Goal: Connect with others: Connect with other users

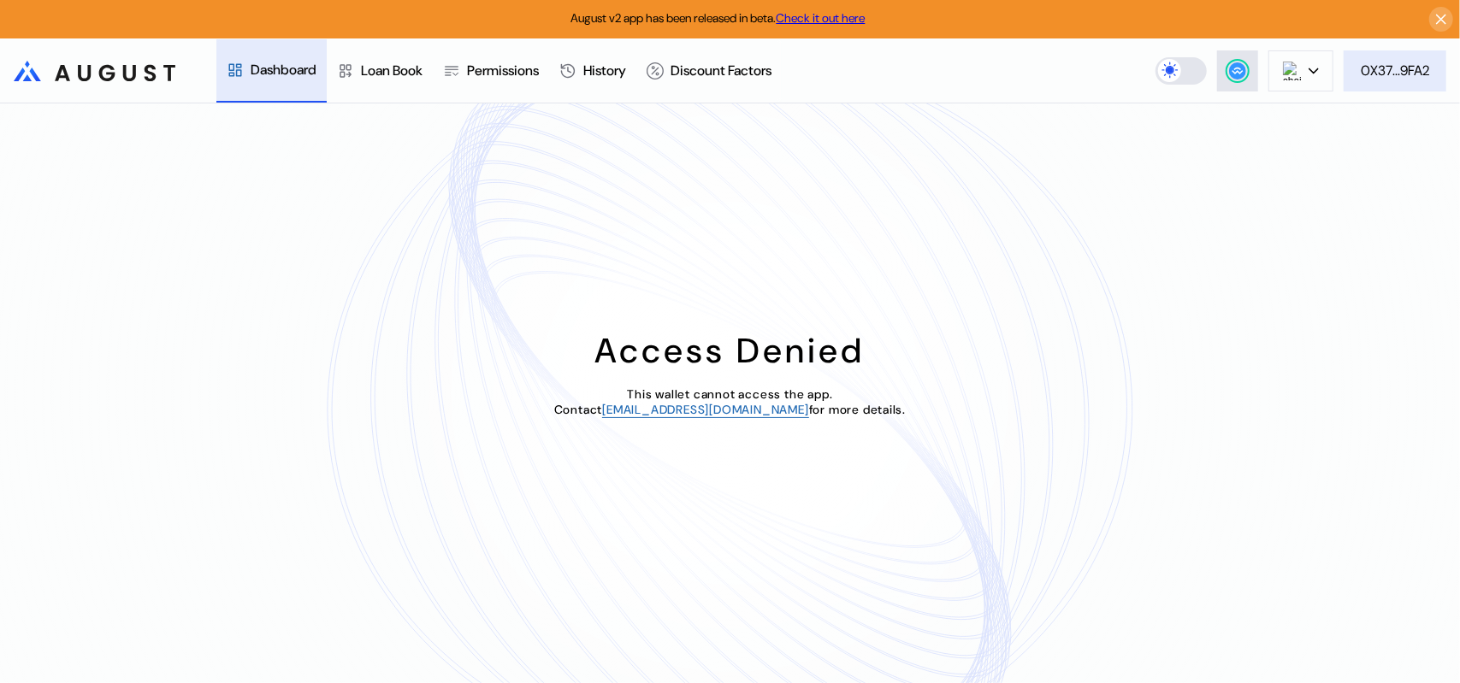
click at [1374, 74] on div "0X37...9FA2" at bounding box center [1394, 71] width 68 height 18
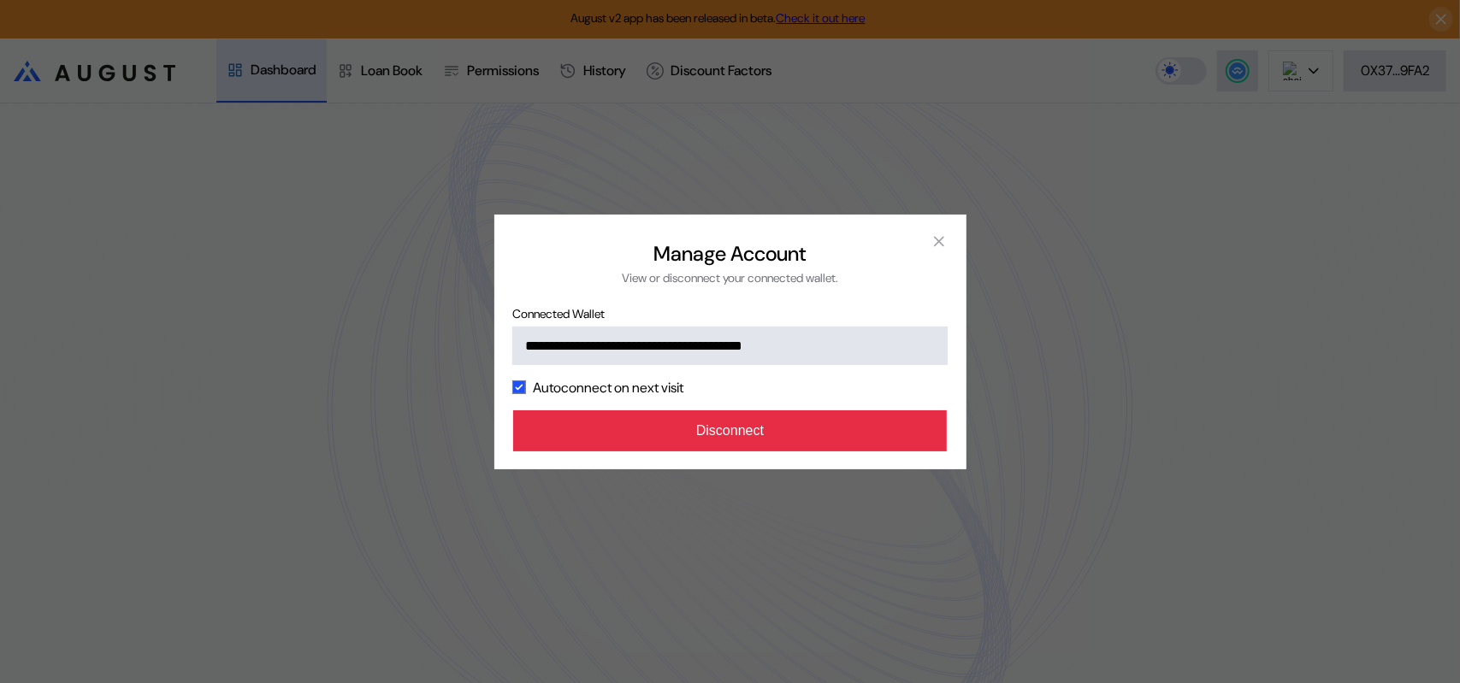
click at [758, 451] on button "Disconnect" at bounding box center [730, 430] width 434 height 41
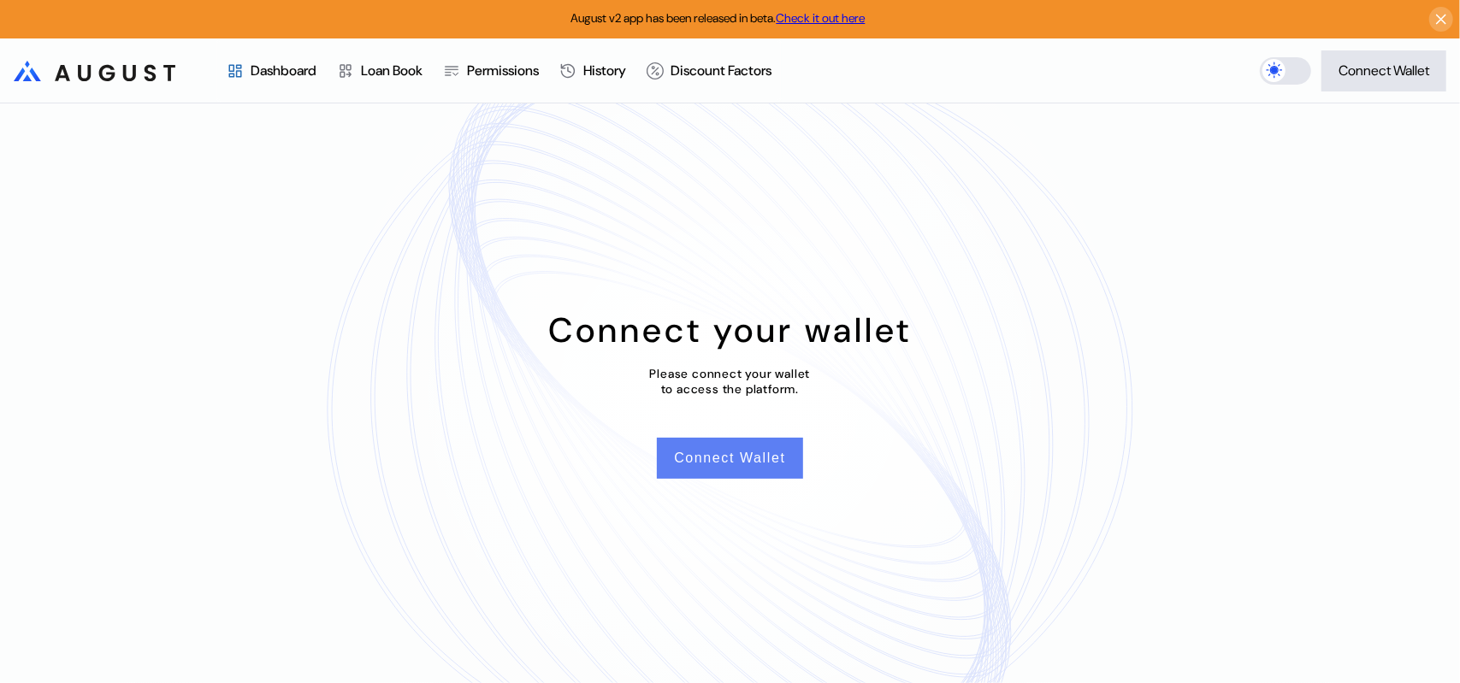
click at [757, 467] on button "Connect Wallet" at bounding box center [729, 458] width 145 height 41
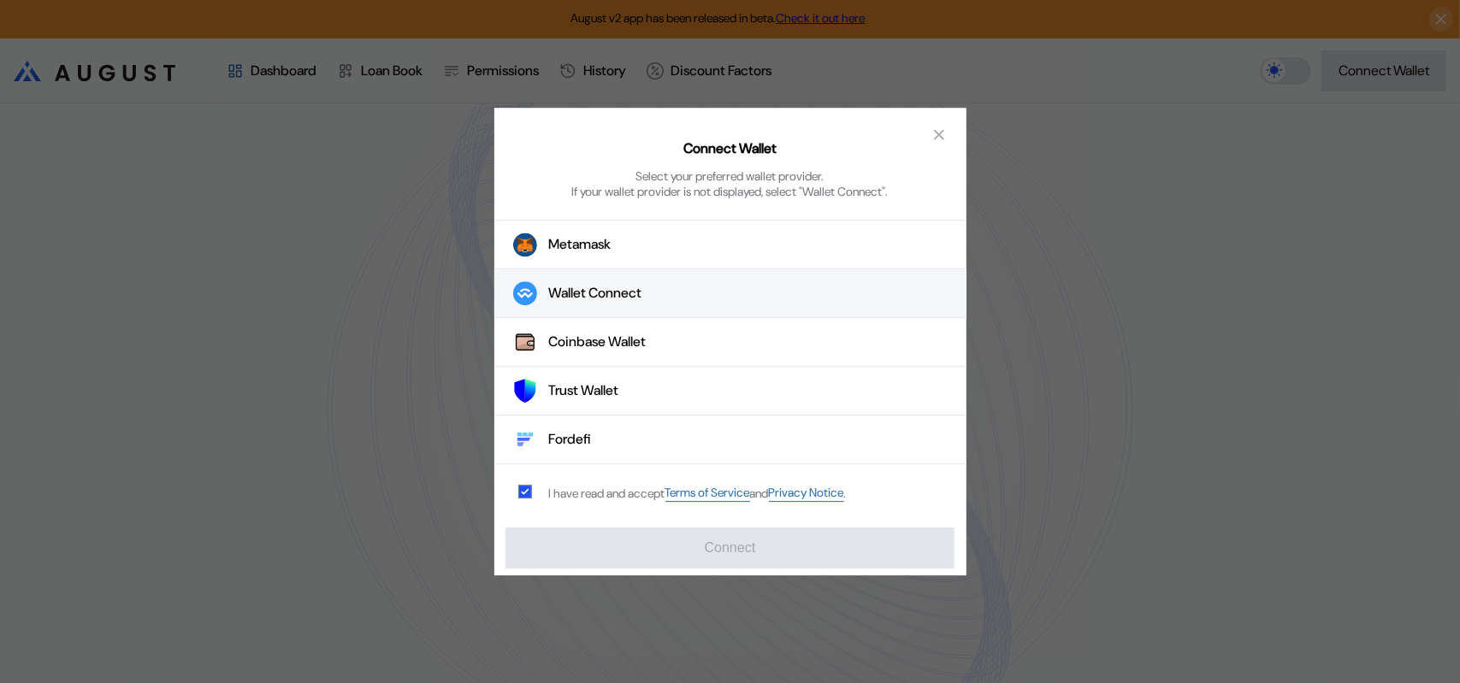
click at [622, 302] on div "Wallet Connect" at bounding box center [595, 294] width 93 height 18
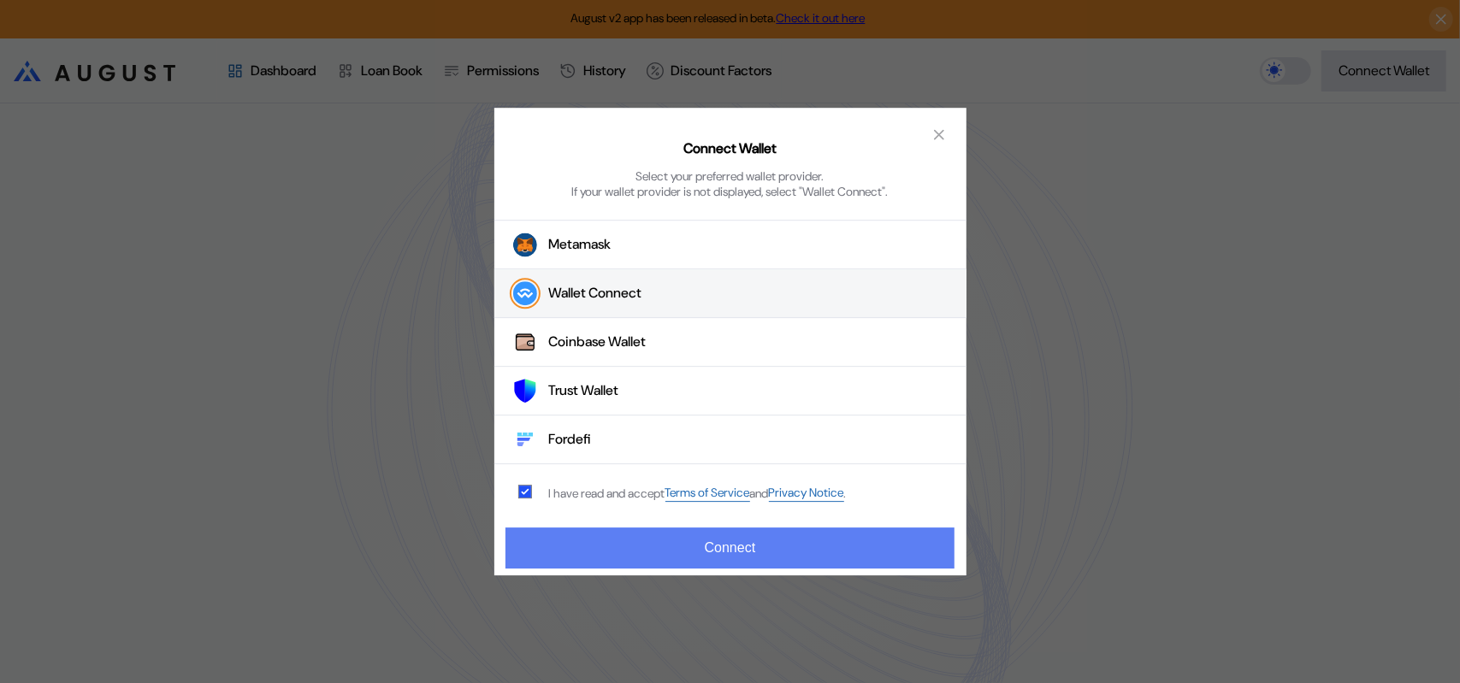
click at [712, 550] on button "Connect" at bounding box center [729, 548] width 448 height 41
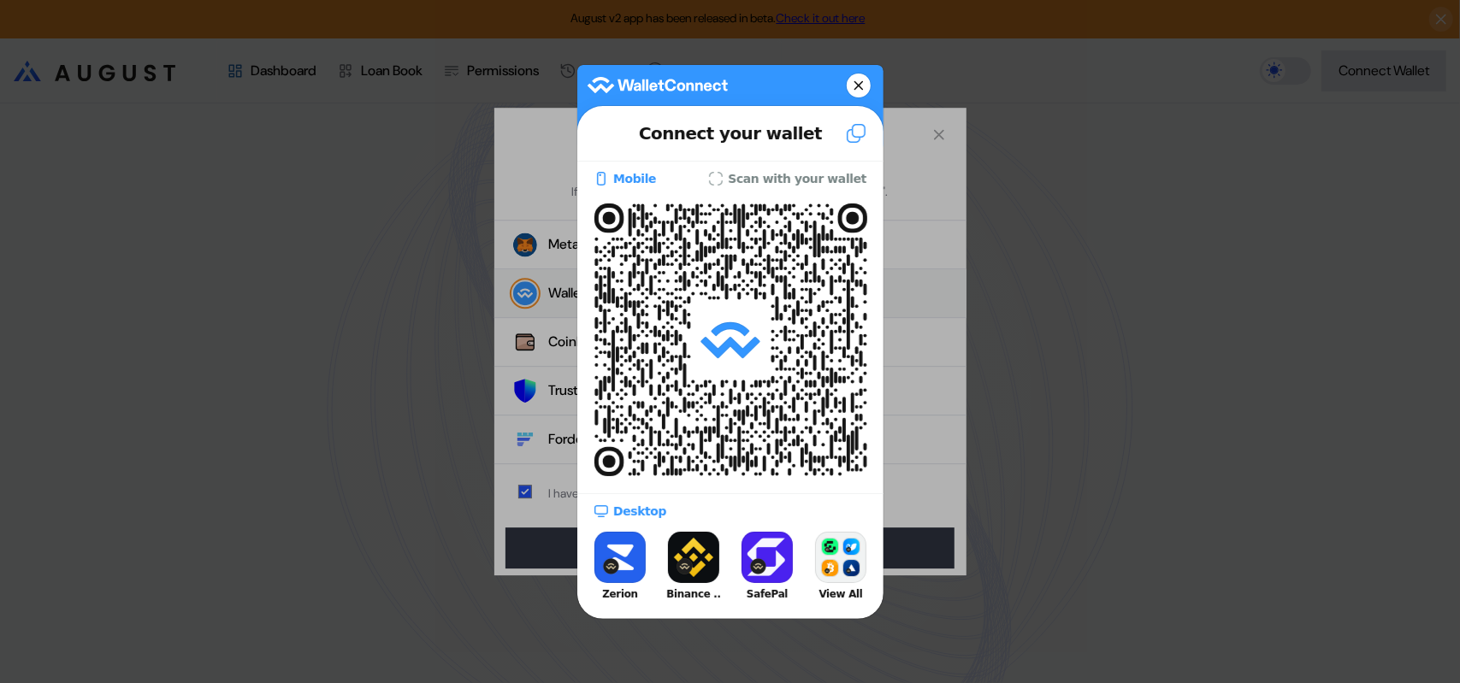
click at [1275, 362] on div at bounding box center [730, 341] width 1460 height 683
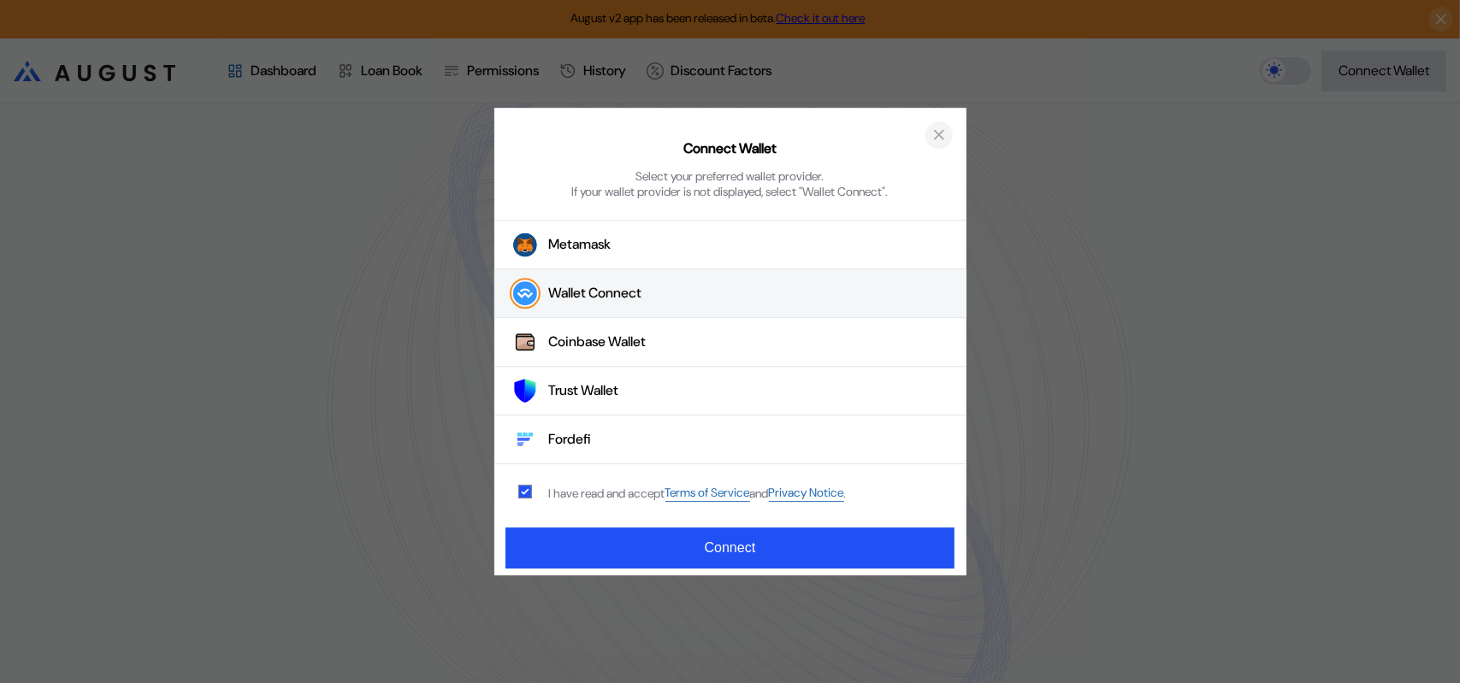
click at [937, 132] on icon "close modal" at bounding box center [938, 135] width 17 height 18
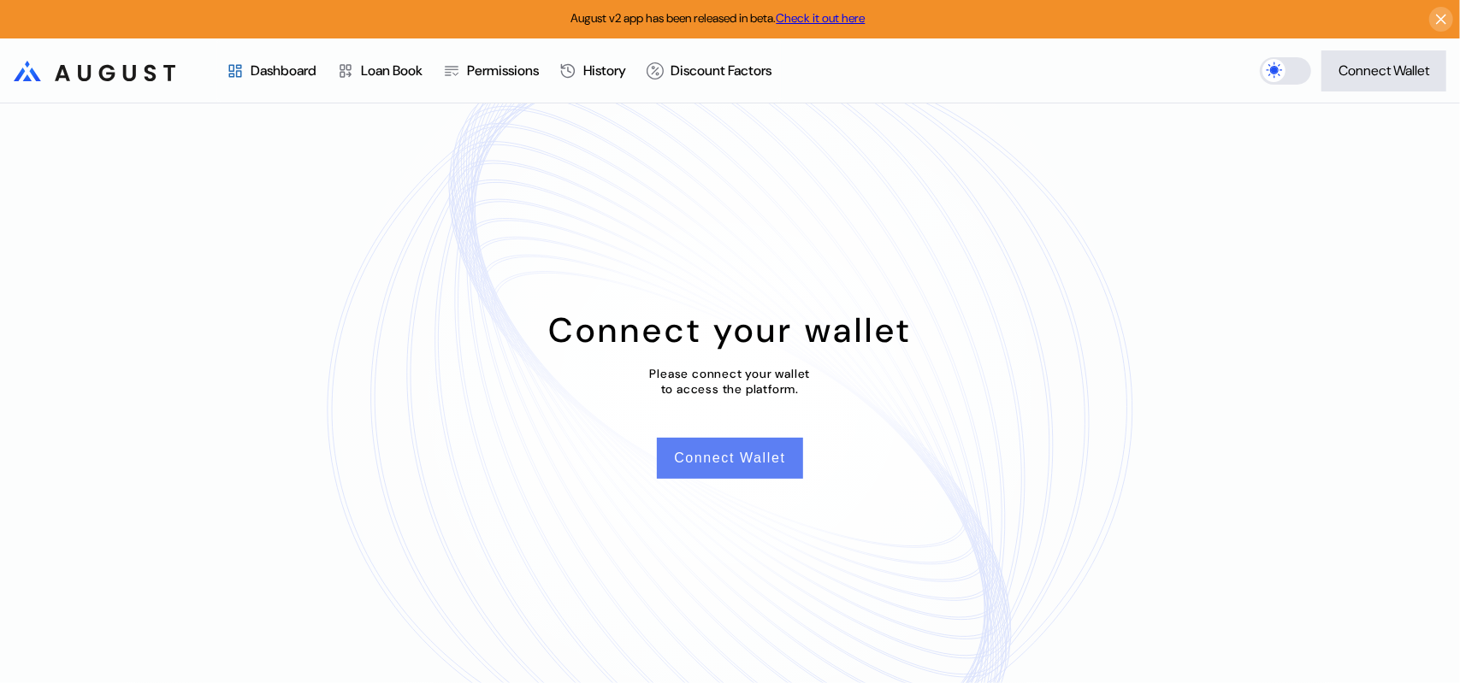
click at [710, 471] on button "Connect Wallet" at bounding box center [729, 458] width 145 height 41
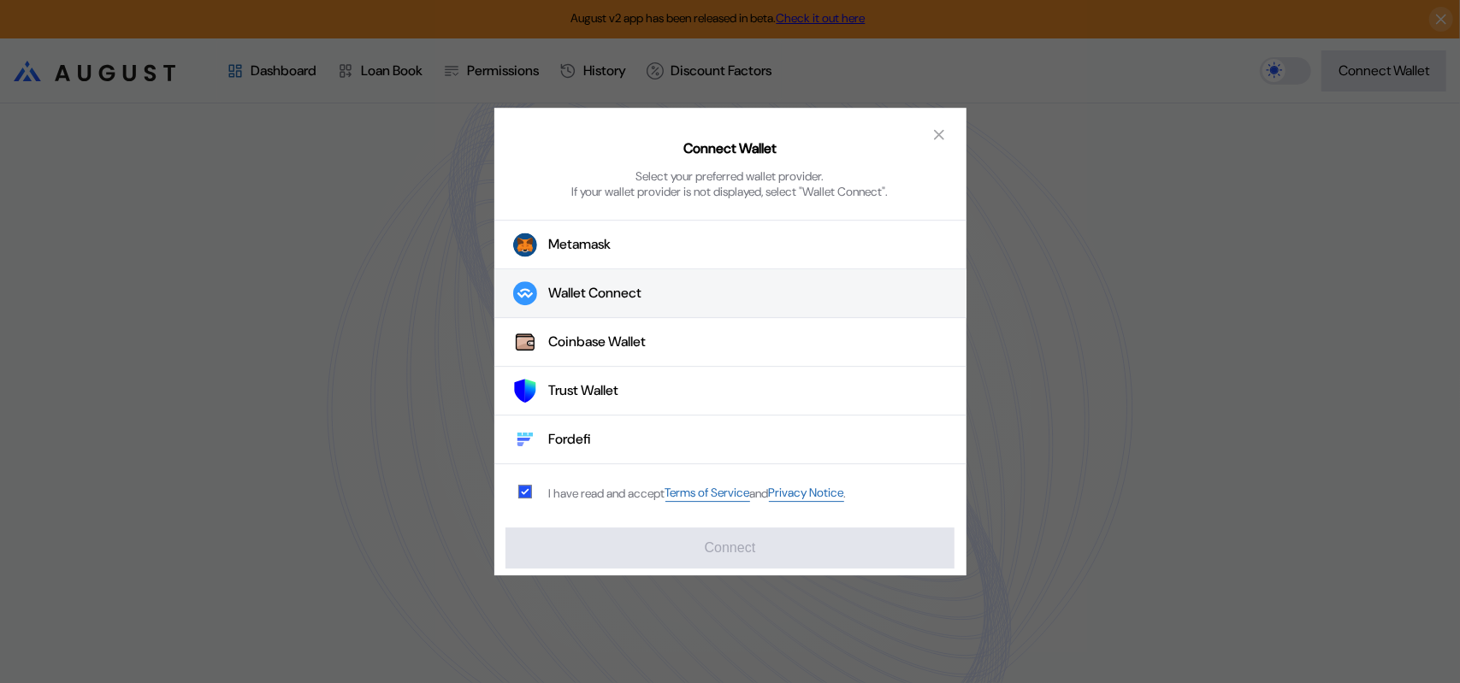
click at [648, 307] on button "Wallet Connect" at bounding box center [730, 294] width 472 height 49
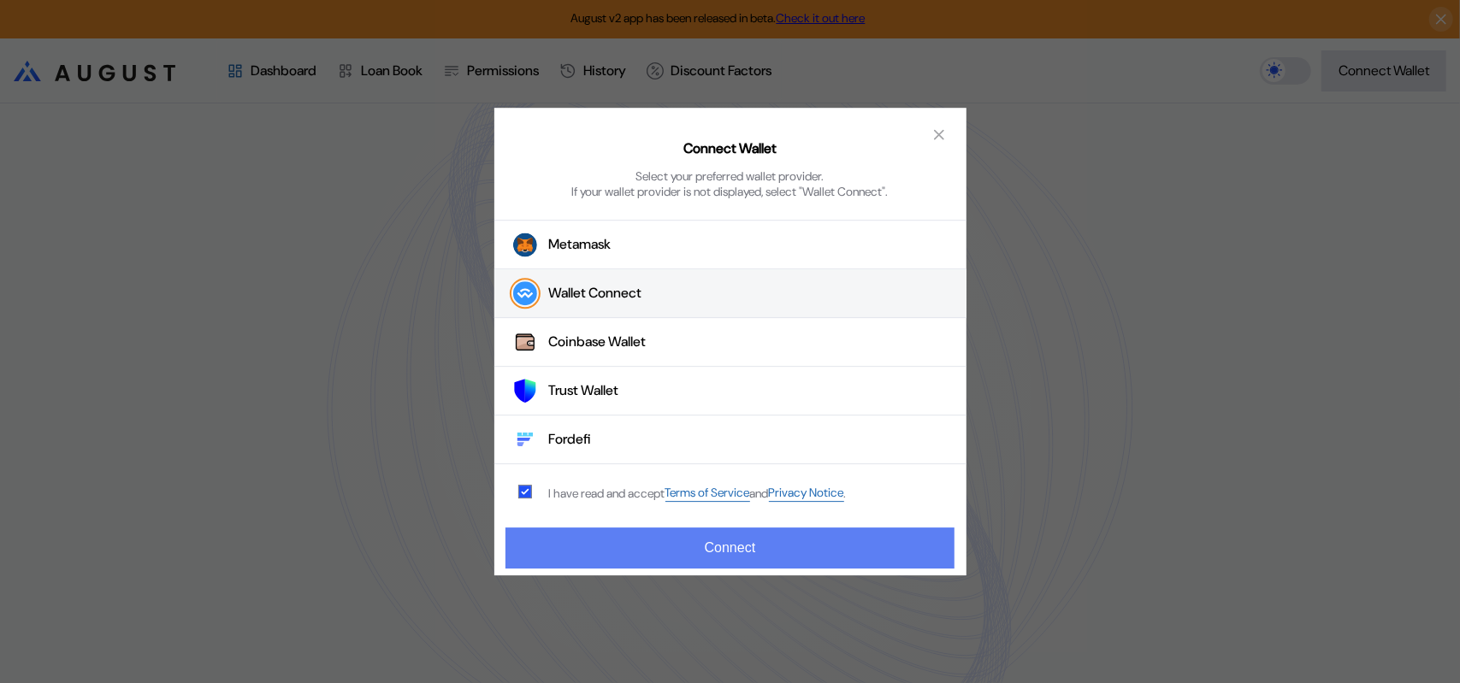
click at [770, 550] on button "Connect" at bounding box center [729, 548] width 448 height 41
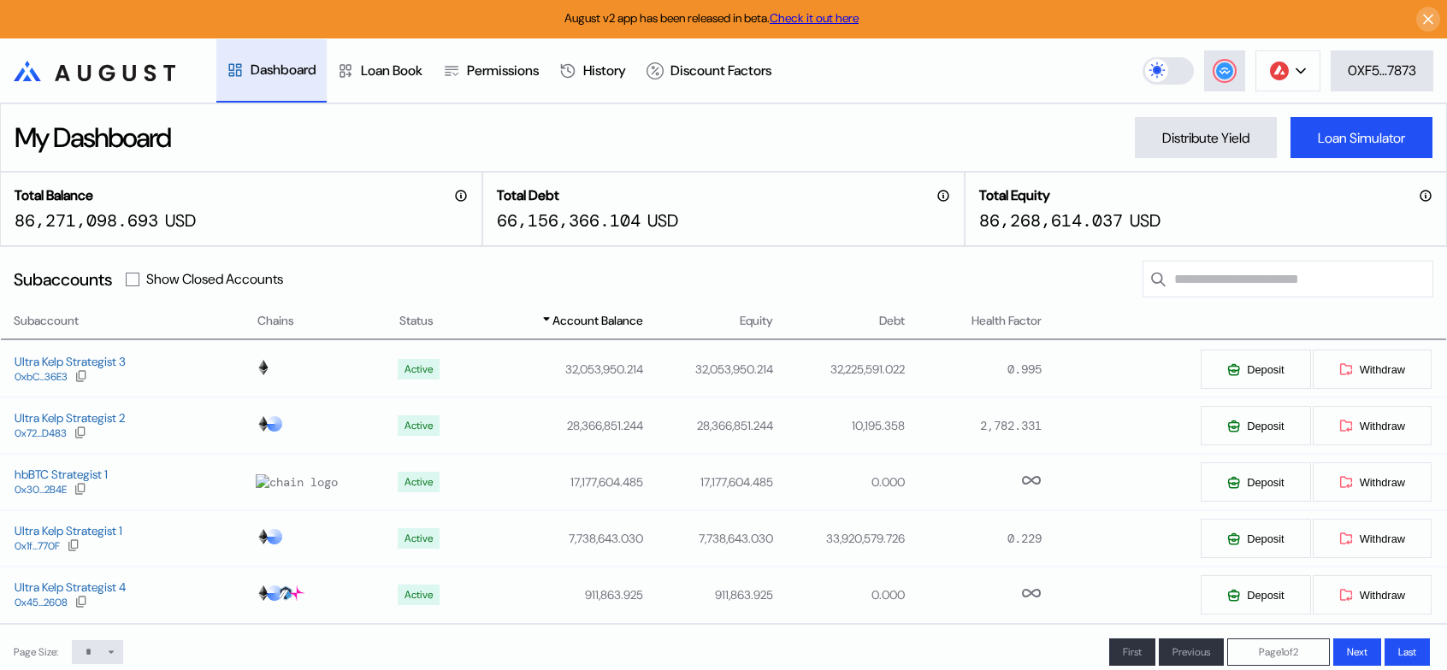
scroll to position [86, 0]
